Goal: Go to known website: Go to known website

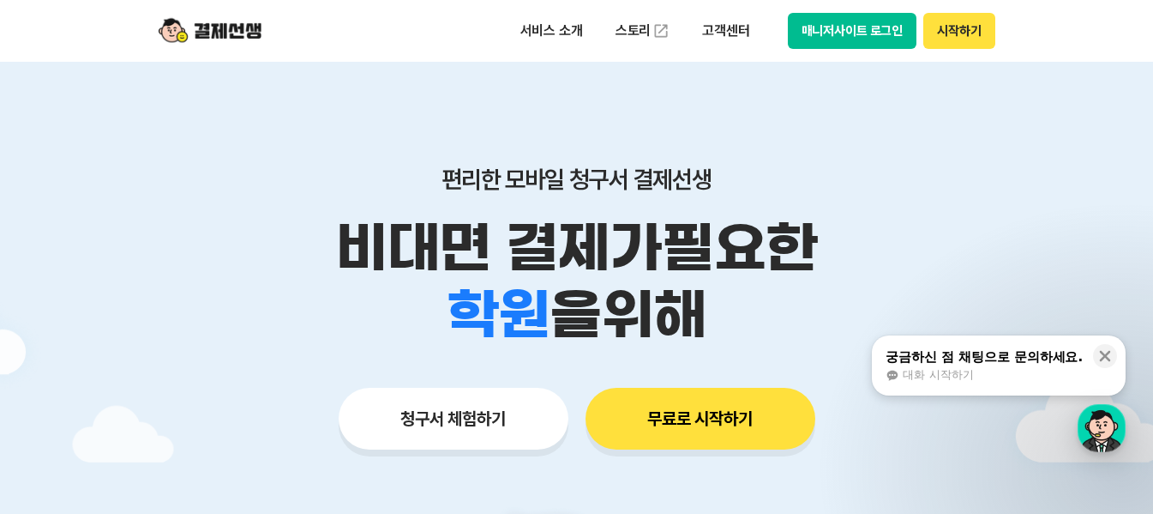
click at [825, 35] on button "매니저사이트 로그인" at bounding box center [852, 31] width 129 height 36
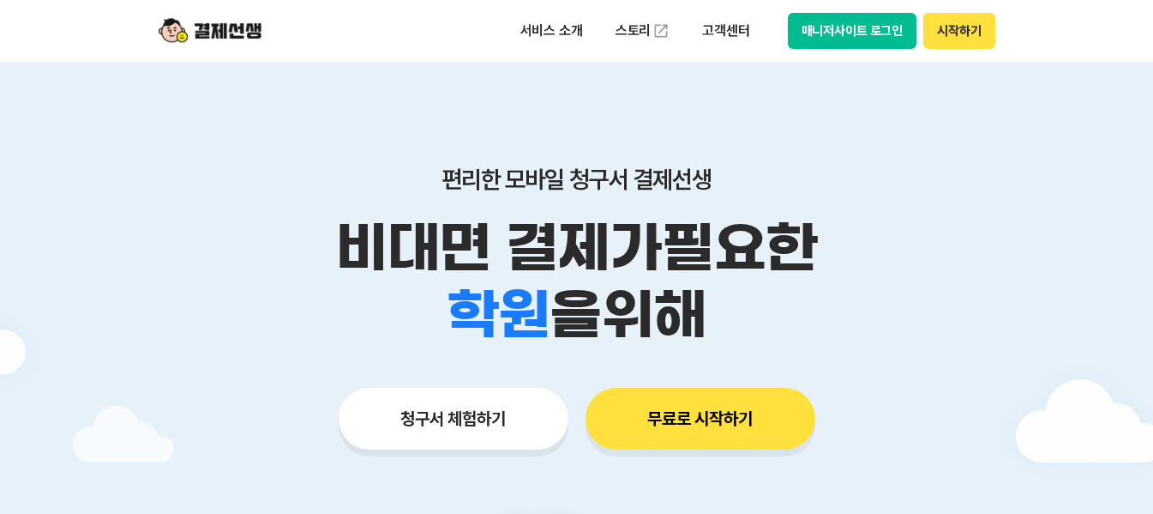
click at [908, 12] on div "서비스 소개 스토리 고객센터 매니저사이트 로그인 시작하기" at bounding box center [577, 31] width 878 height 62
click at [904, 25] on button "매니저사이트 로그인" at bounding box center [852, 31] width 129 height 36
click at [875, 30] on button "매니저사이트 로그인" at bounding box center [852, 31] width 129 height 36
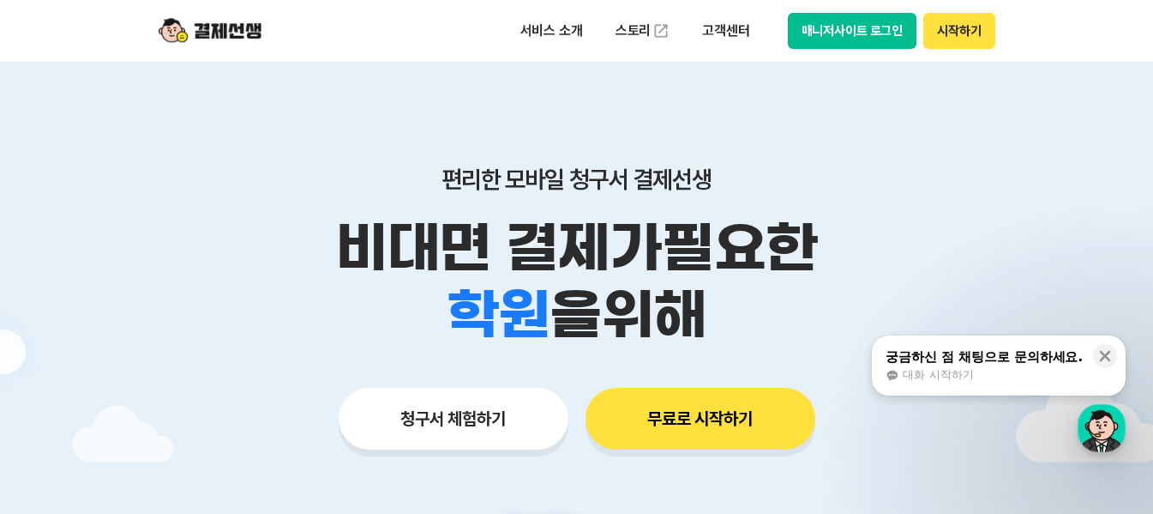
click at [947, 31] on button "시작하기" at bounding box center [958, 31] width 71 height 36
click at [860, 52] on div "서비스 소개 스토리 고객센터 매니저사이트 로그인 시작하기" at bounding box center [577, 31] width 878 height 62
click at [858, 42] on button "매니저사이트 로그인" at bounding box center [852, 31] width 129 height 36
